Goal: Task Accomplishment & Management: Complete application form

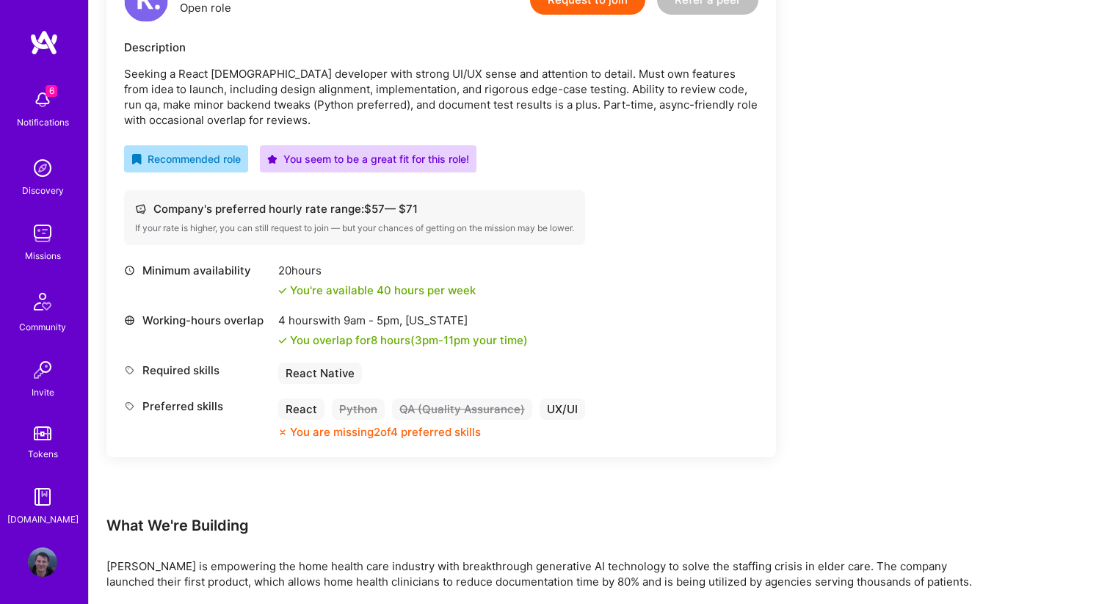
scroll to position [322, 0]
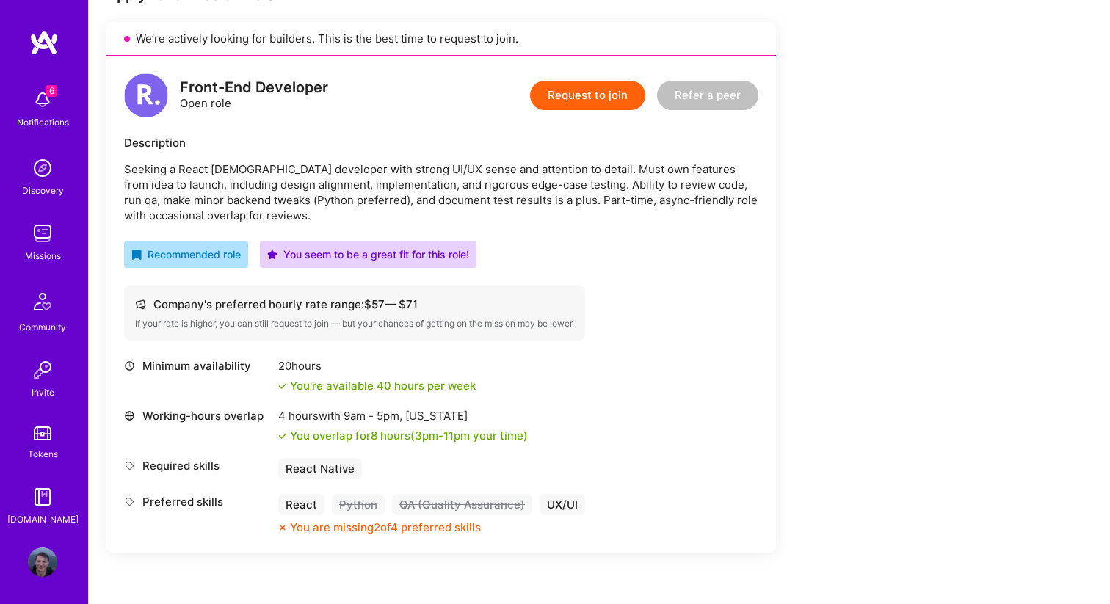
click at [568, 103] on button "Request to join" at bounding box center [587, 95] width 115 height 29
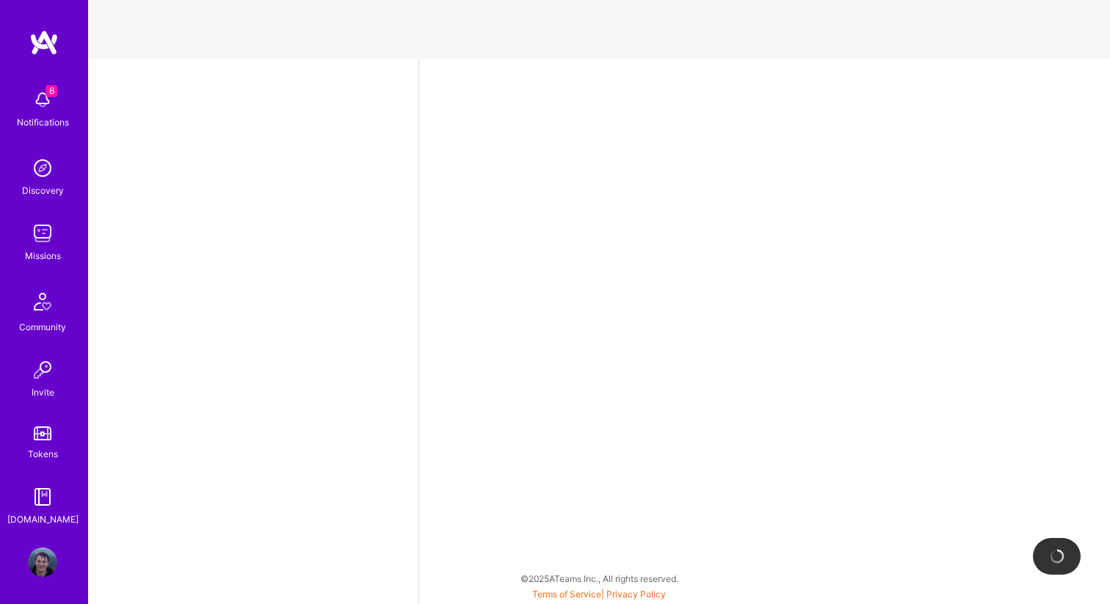
select select "PL"
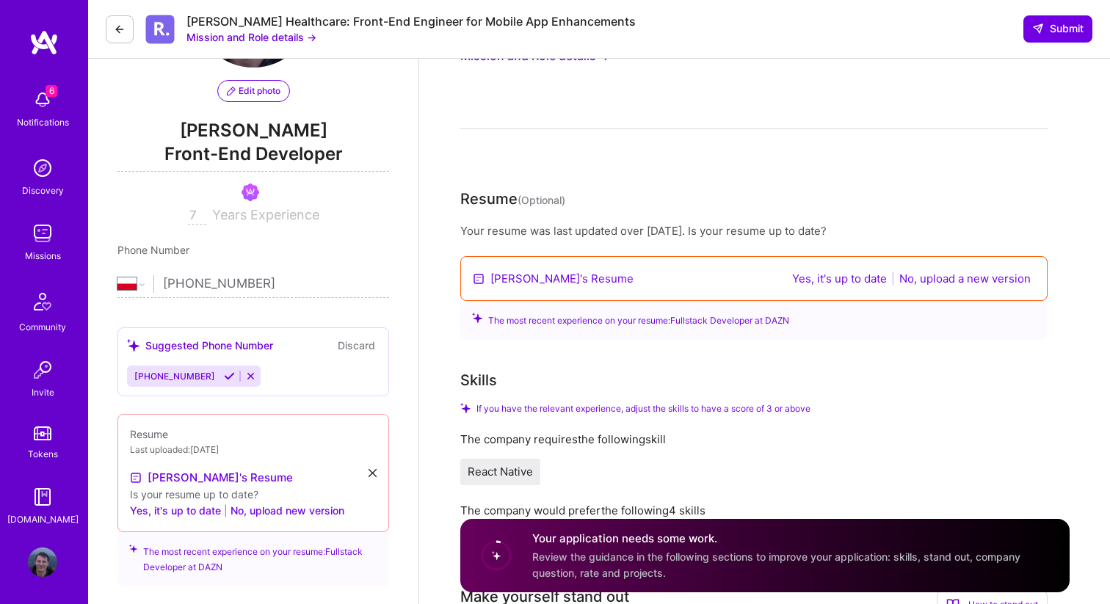
scroll to position [109, 0]
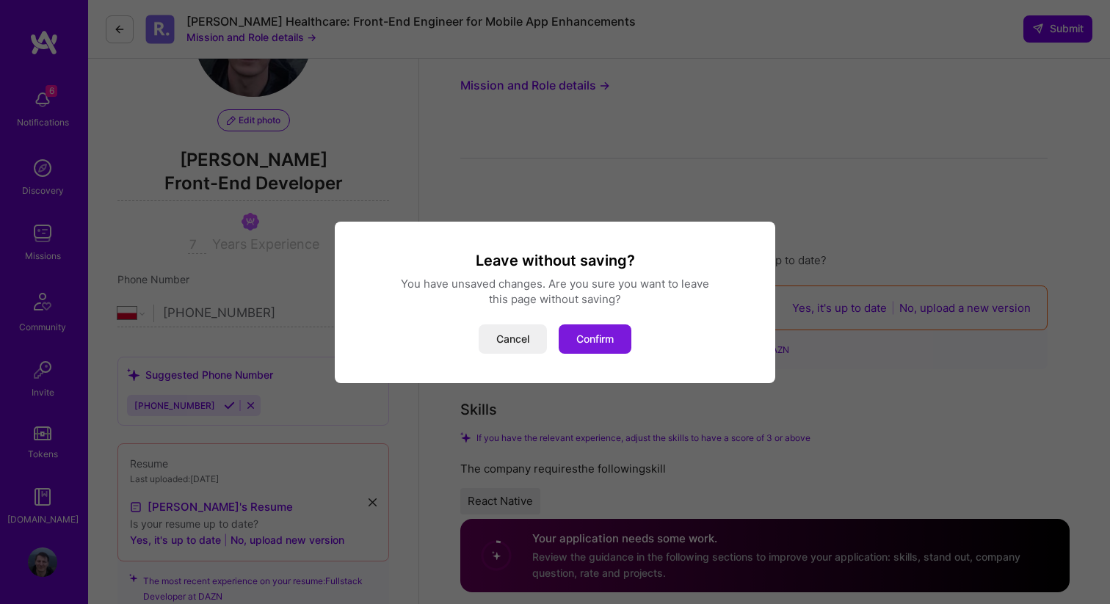
click at [581, 338] on button "Confirm" at bounding box center [595, 338] width 73 height 29
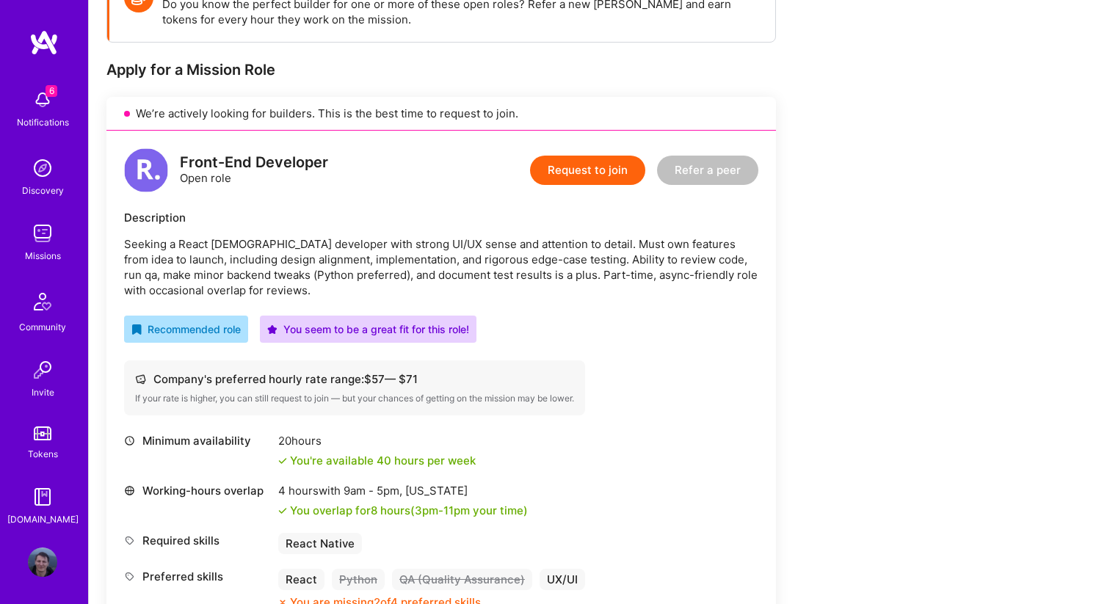
scroll to position [283, 0]
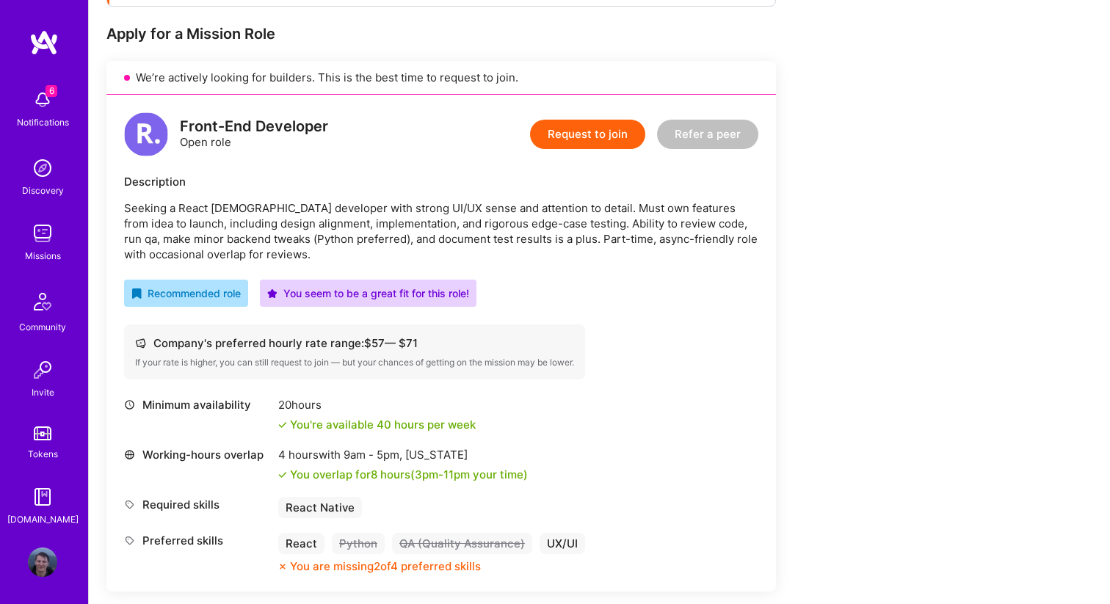
click at [286, 239] on p "Seeking a React Native developer with strong UI/UX sense and attention to detai…" at bounding box center [441, 231] width 634 height 62
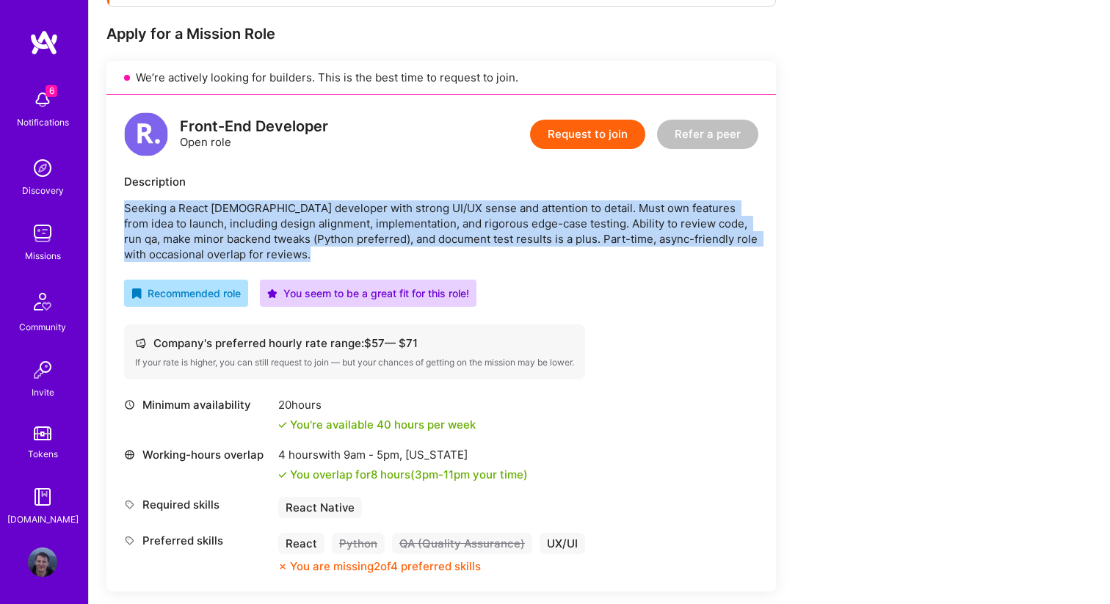
click at [286, 239] on p "Seeking a React Native developer with strong UI/UX sense and attention to detai…" at bounding box center [441, 231] width 634 height 62
copy p "Seeking a React Native developer with strong UI/UX sense and attention to detai…"
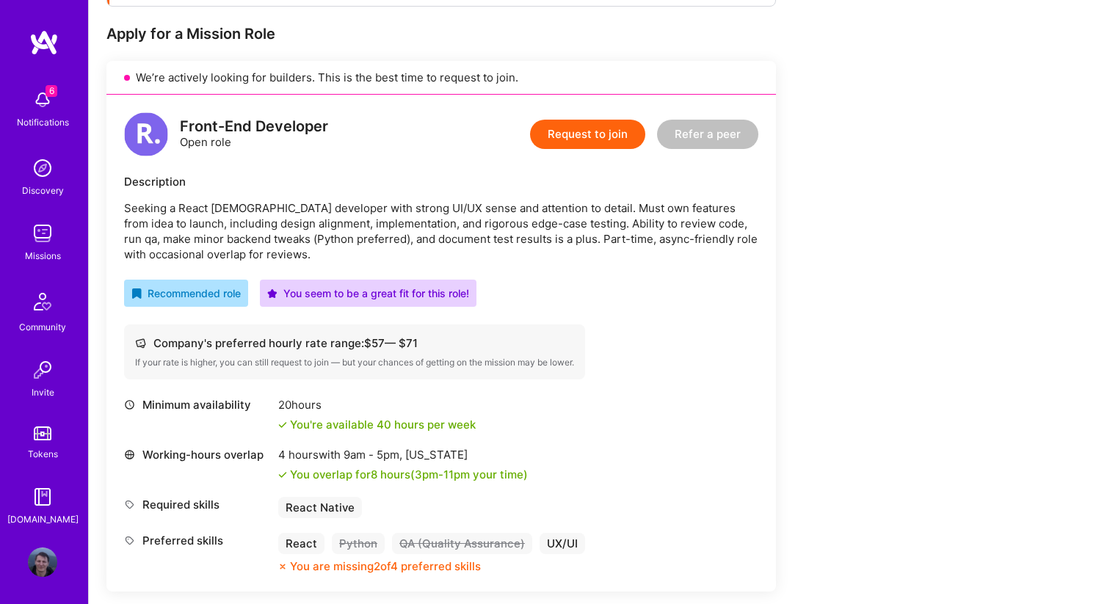
click at [487, 184] on div "Description" at bounding box center [441, 181] width 634 height 15
click at [562, 148] on button "Request to join" at bounding box center [587, 134] width 115 height 29
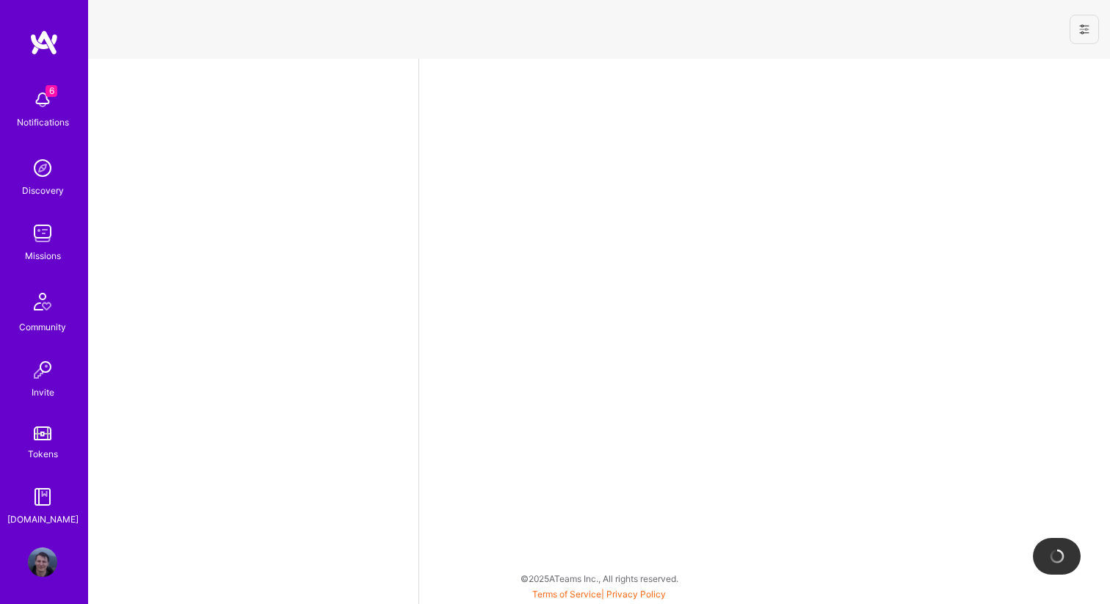
select select "PL"
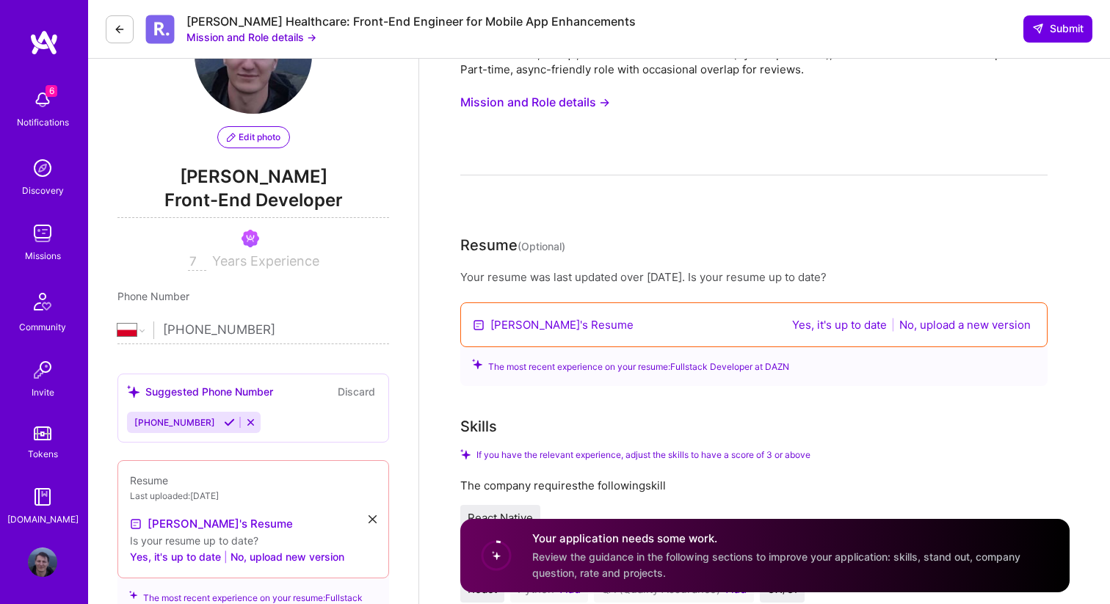
scroll to position [85, 0]
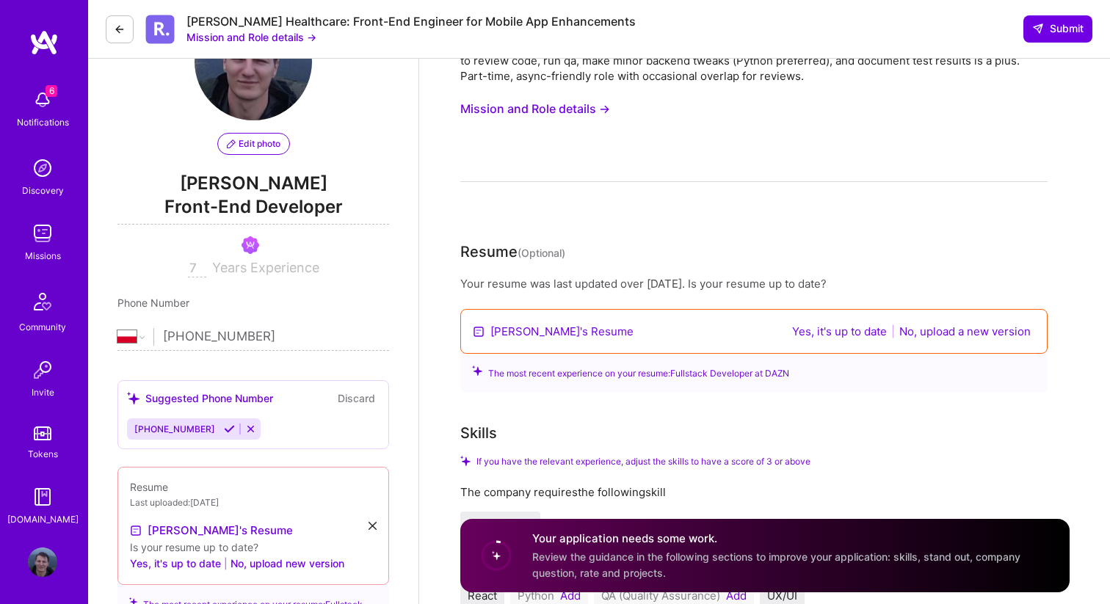
click at [841, 336] on button "Yes, it's up to date" at bounding box center [840, 331] width 104 height 17
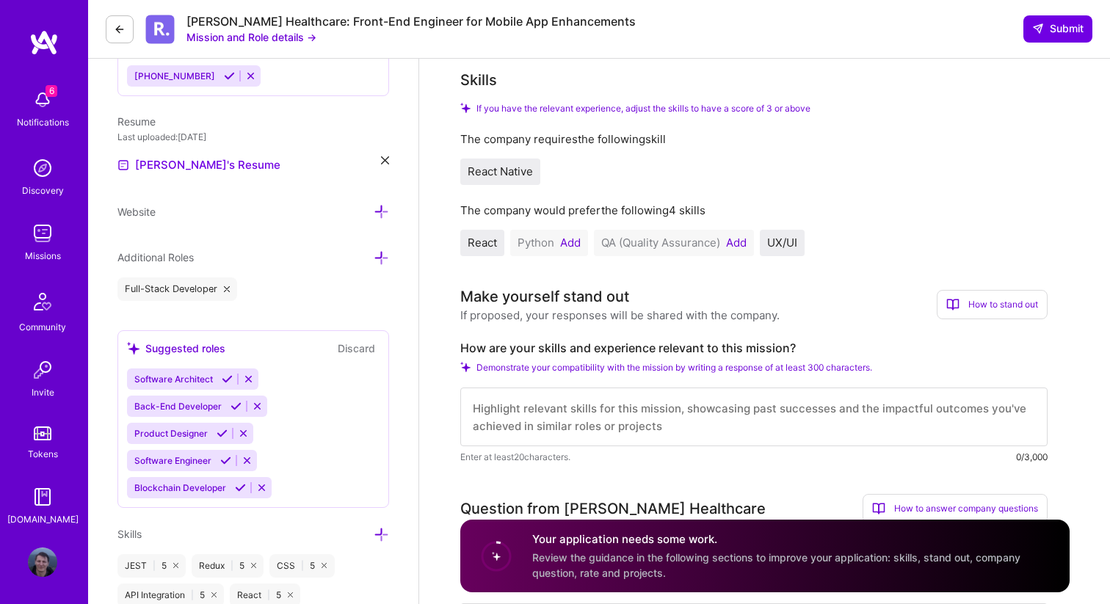
scroll to position [441, 0]
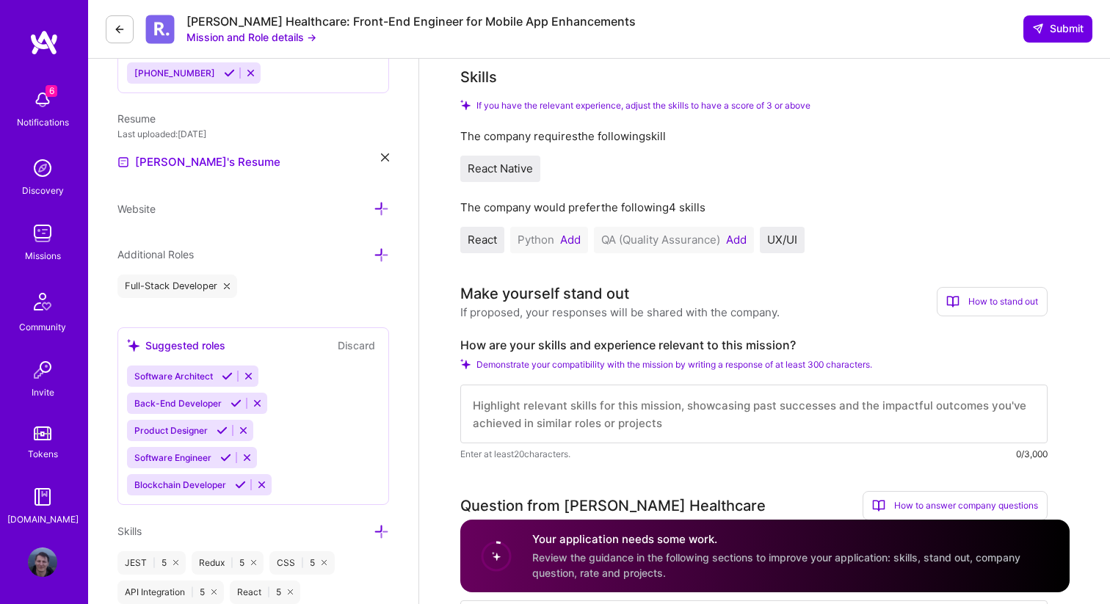
click at [740, 242] on button "Add" at bounding box center [736, 240] width 21 height 12
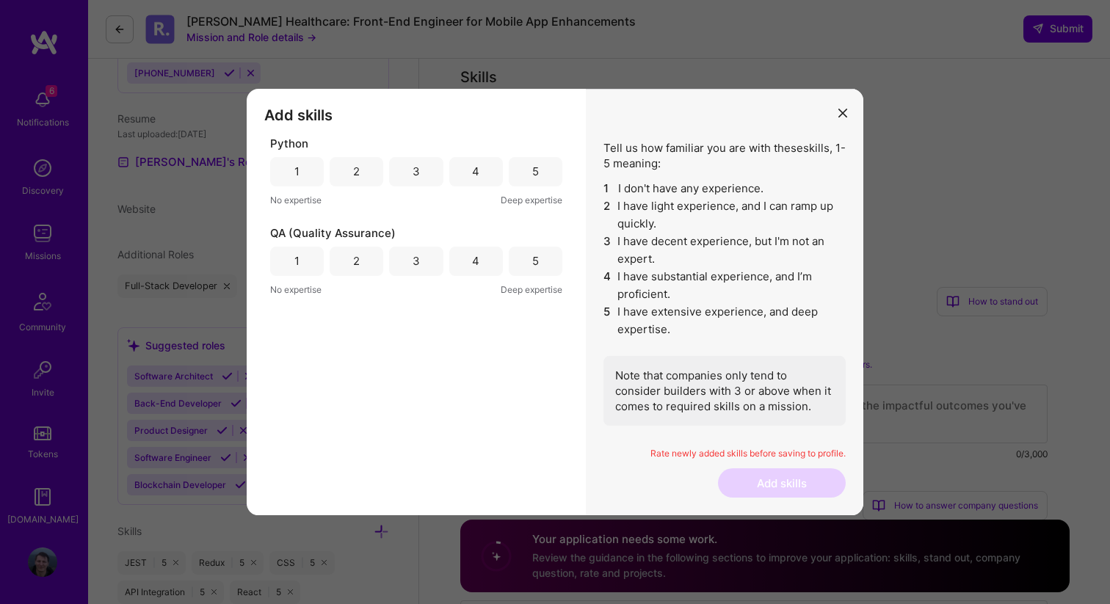
click at [307, 171] on div "1" at bounding box center [297, 171] width 54 height 29
click at [346, 258] on div "2" at bounding box center [357, 261] width 54 height 29
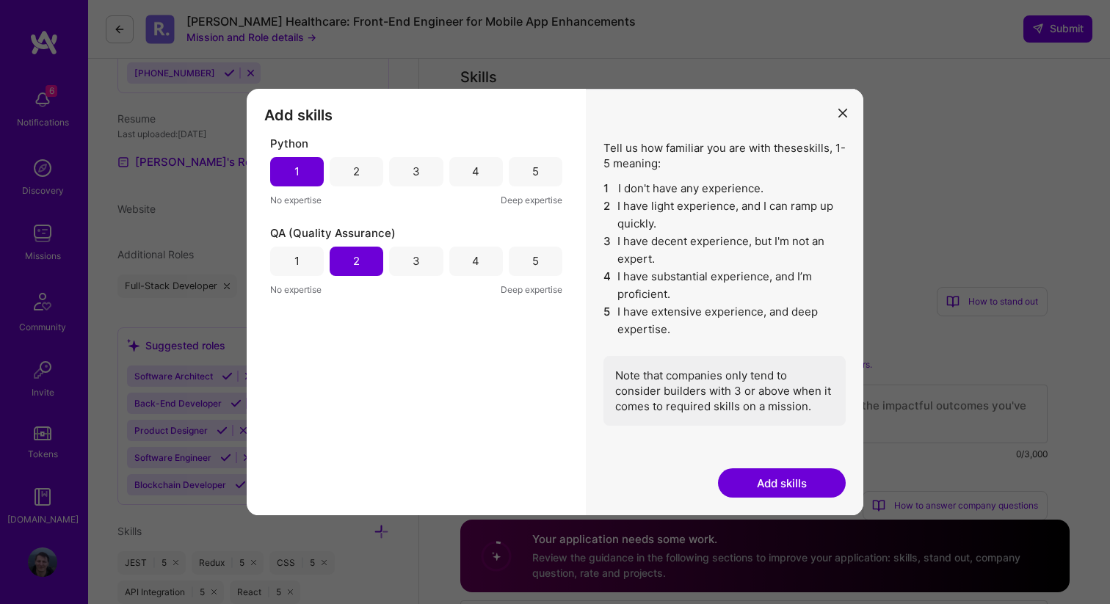
click at [347, 175] on div "2" at bounding box center [357, 171] width 54 height 29
click at [722, 479] on button "Add skills" at bounding box center [782, 482] width 128 height 29
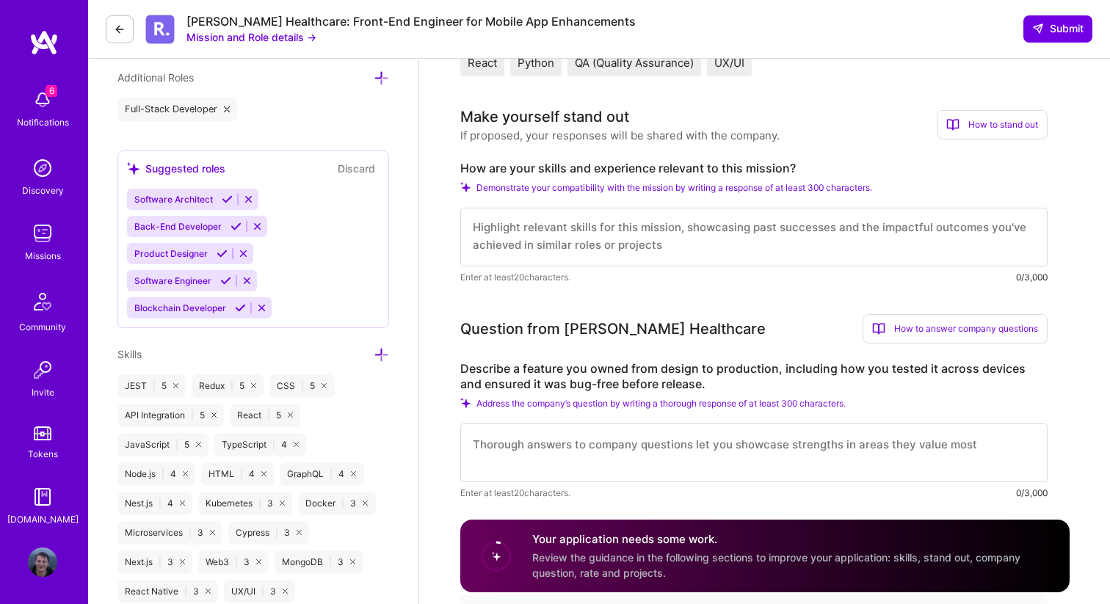
scroll to position [639, 0]
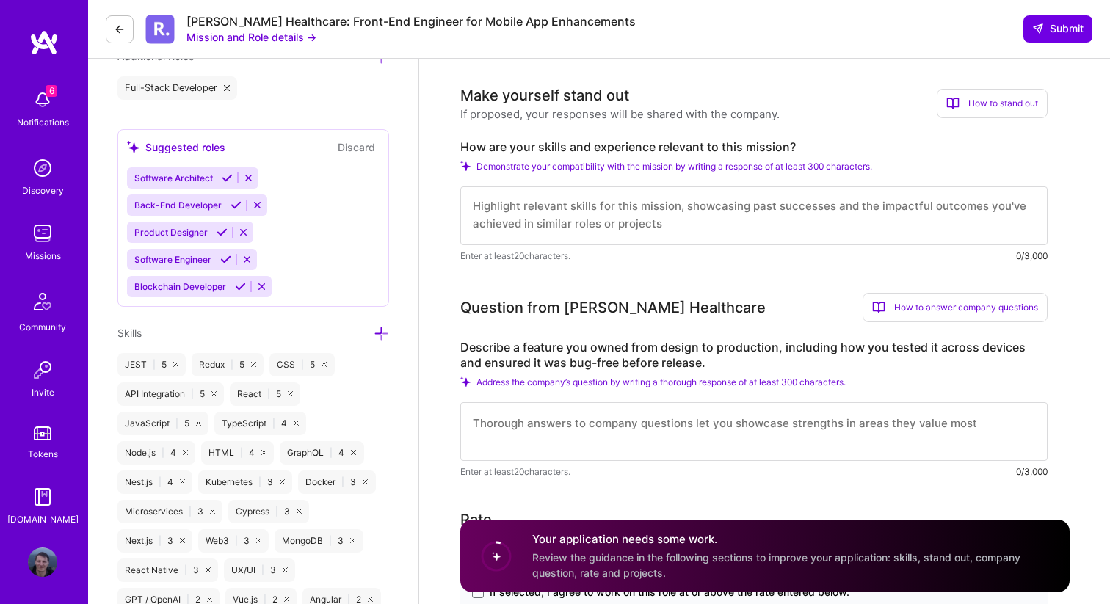
click at [595, 150] on label "How are your skills and experience relevant to this mission?" at bounding box center [753, 146] width 587 height 15
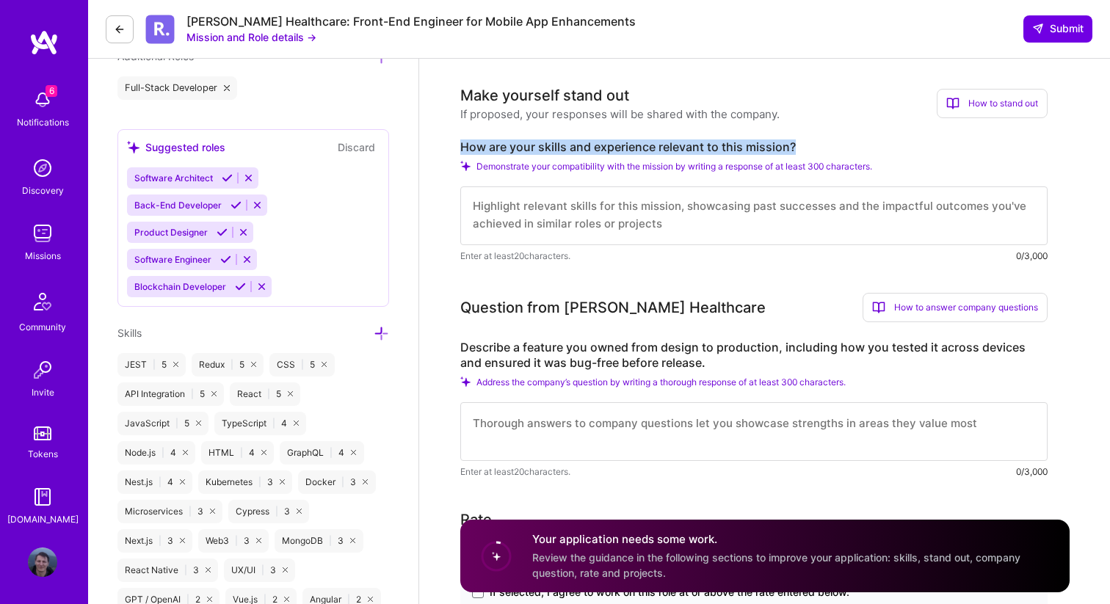
click at [595, 150] on label "How are your skills and experience relevant to this mission?" at bounding box center [753, 146] width 587 height 15
copy label "How are your skills and experience relevant to this mission?"
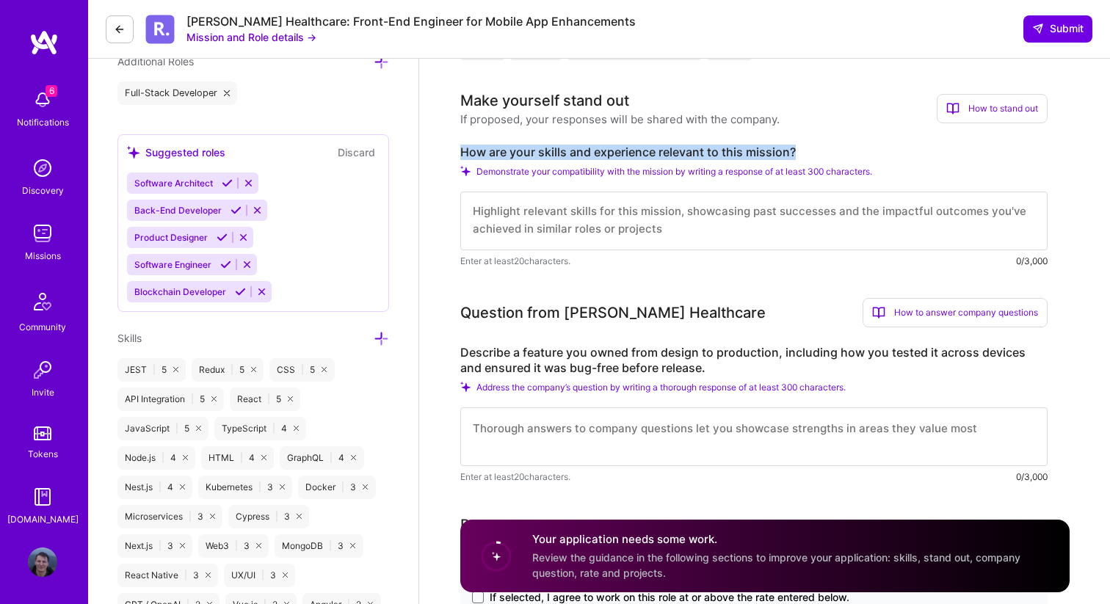
scroll to position [628, 0]
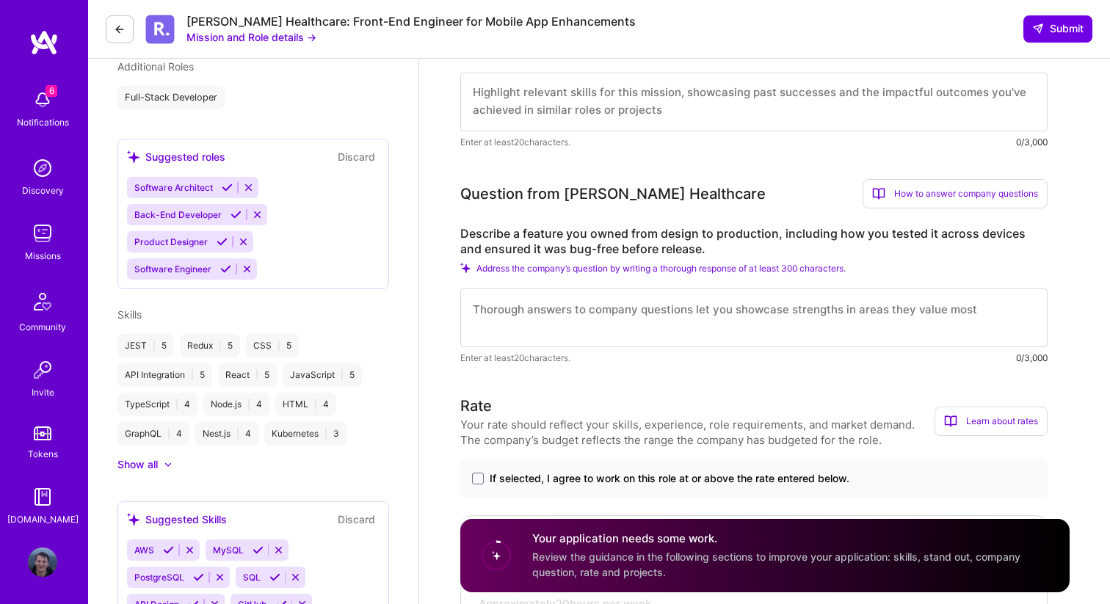
click at [542, 230] on label "Describe a feature you owned from design to production, including how you teste…" at bounding box center [753, 241] width 587 height 31
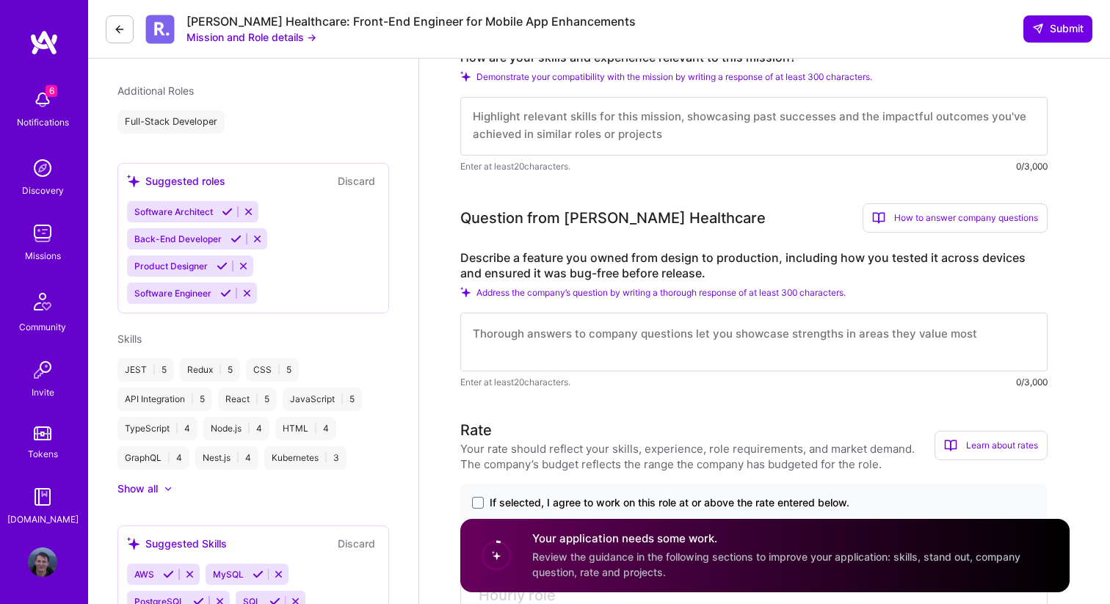
scroll to position [463, 0]
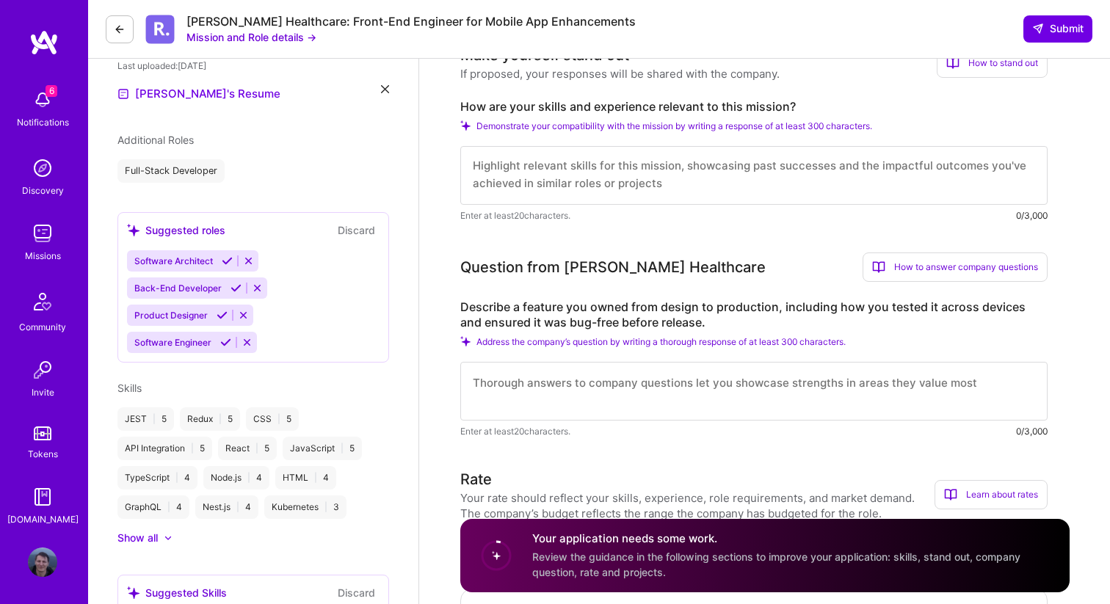
click at [561, 171] on textarea at bounding box center [753, 175] width 587 height 59
paste textarea "My background as a React Native developer, combined with a strong focus on UI/U…"
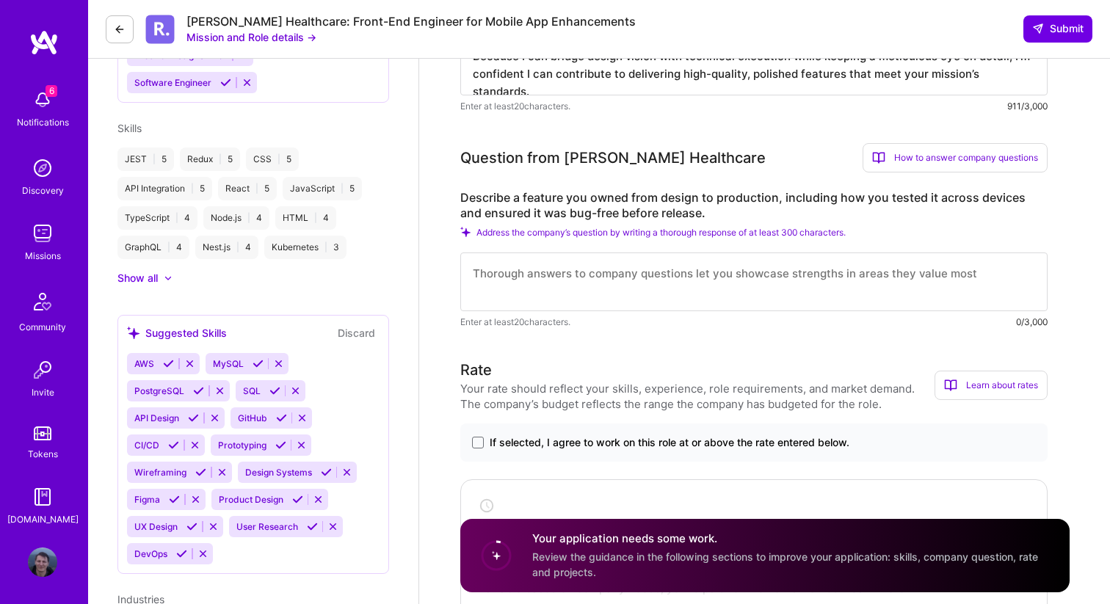
scroll to position [757, 0]
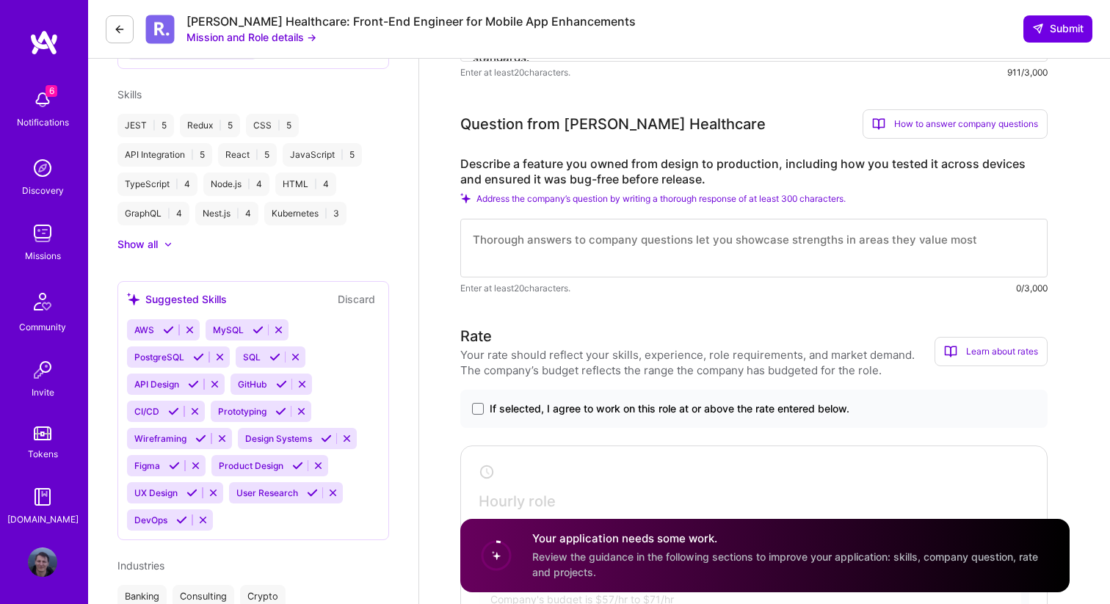
type textarea "My background as a React Native developer, combined with a strong focus on UI/U…"
click at [548, 165] on label "Describe a feature you owned from design to production, including how you teste…" at bounding box center [753, 171] width 587 height 31
click at [515, 233] on textarea at bounding box center [753, 248] width 587 height 59
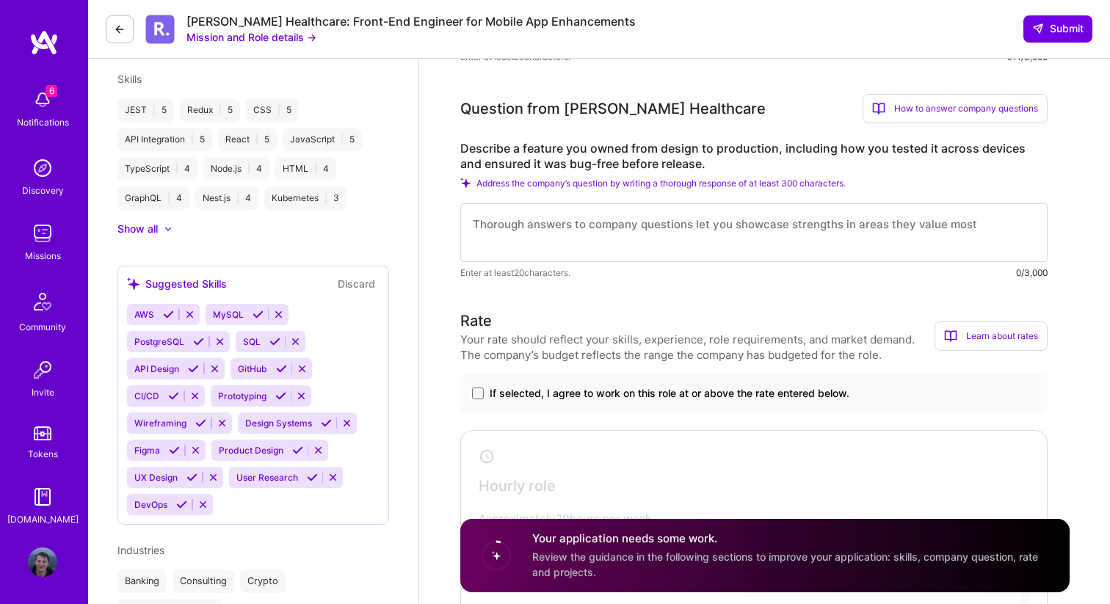
scroll to position [772, 0]
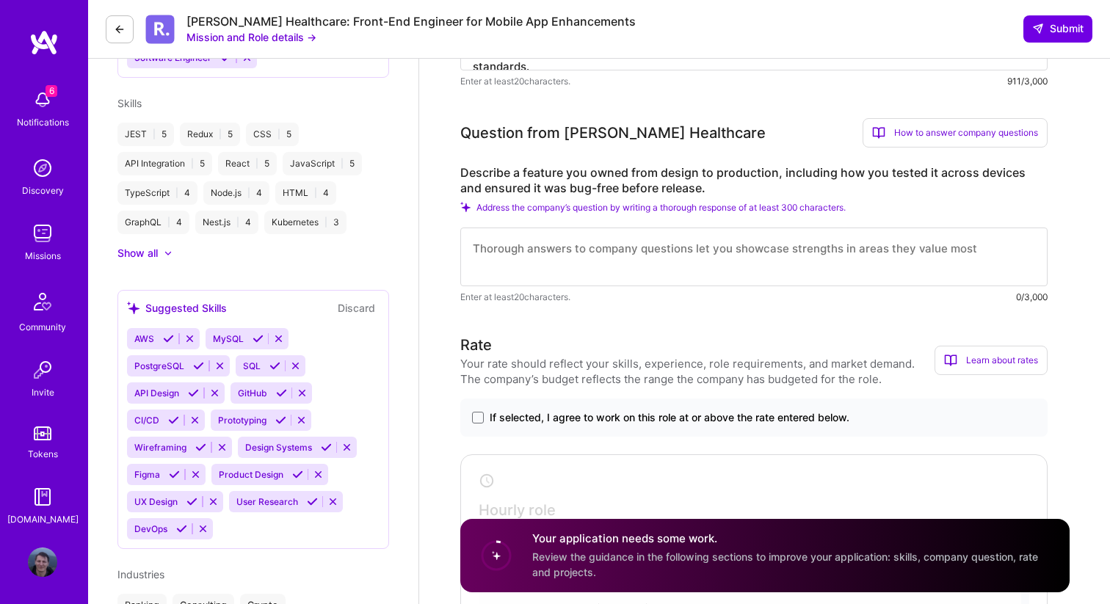
scroll to position [741, 0]
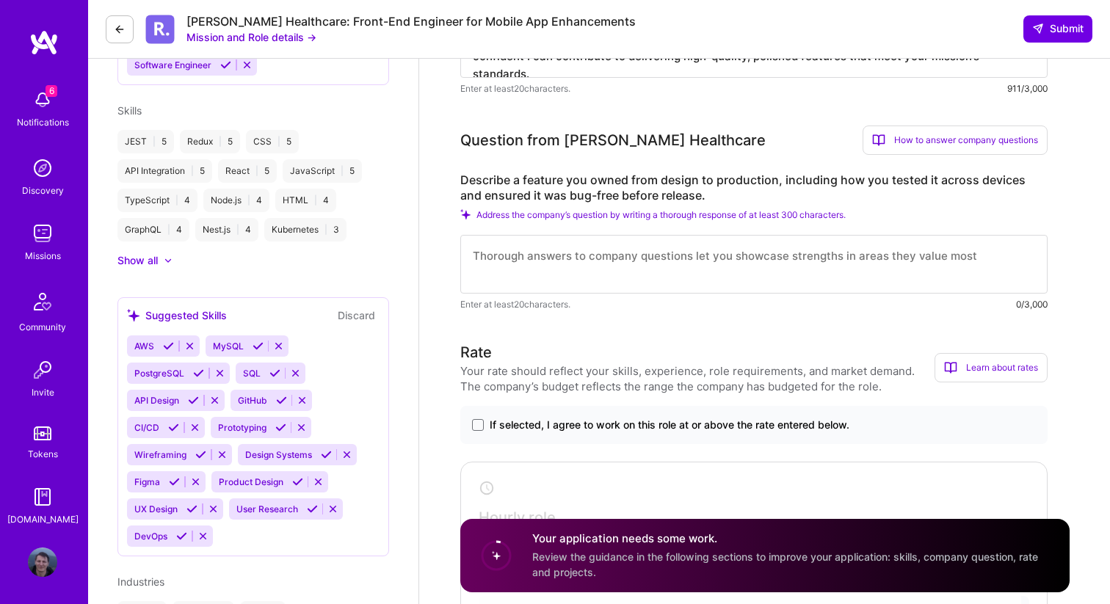
click at [490, 178] on label "Describe a feature you owned from design to production, including how you teste…" at bounding box center [753, 188] width 587 height 31
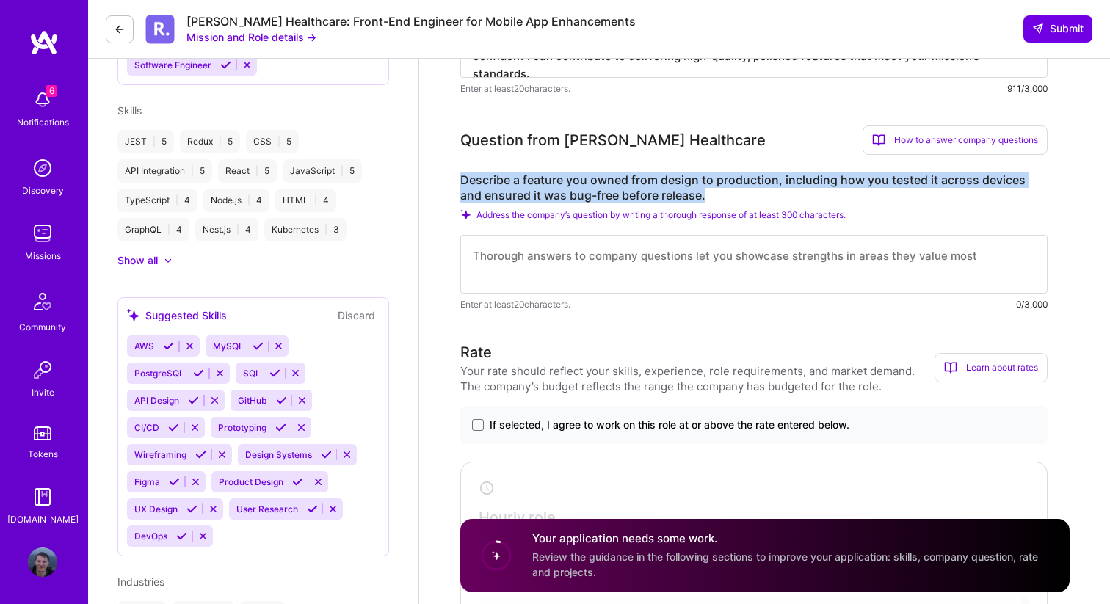
click at [490, 178] on label "Describe a feature you owned from design to production, including how you teste…" at bounding box center [753, 188] width 587 height 31
copy label "Describe a feature you owned from design to production, including how you teste…"
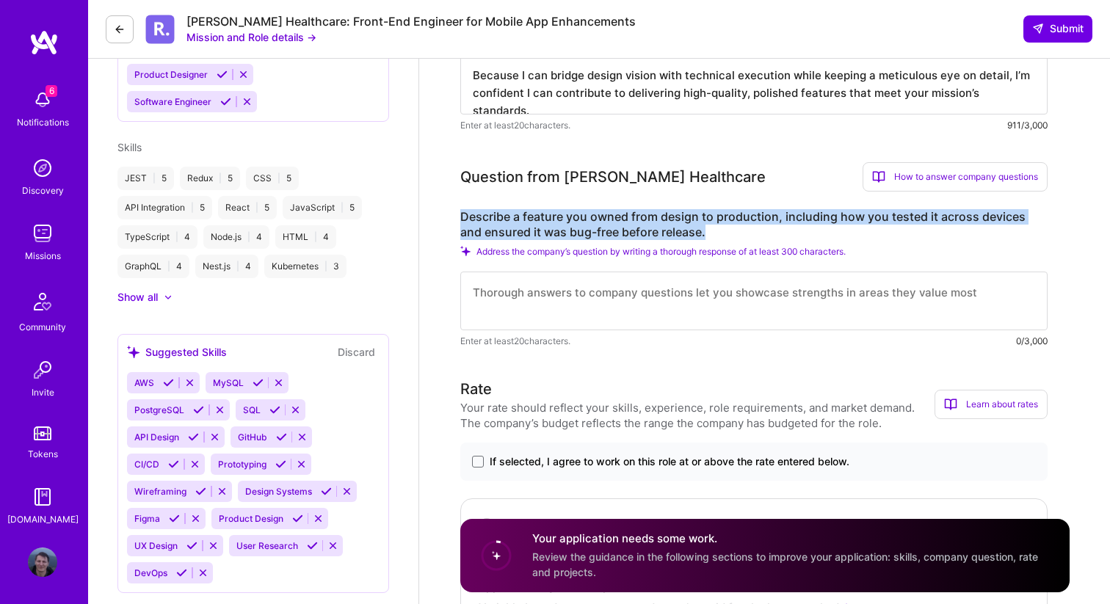
scroll to position [707, 0]
